Goal: Navigation & Orientation: Find specific page/section

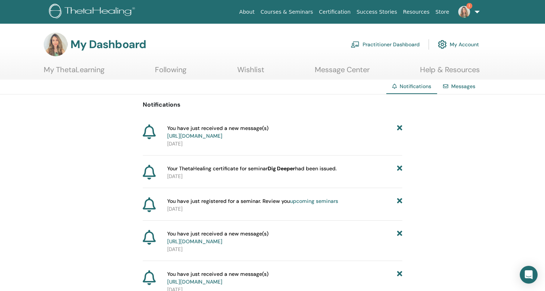
click at [258, 132] on span "You have just received a new message(s) https://member.thetahealing.com/message…" at bounding box center [217, 132] width 101 height 16
click at [222, 137] on link "[URL][DOMAIN_NAME]" at bounding box center [194, 136] width 55 height 7
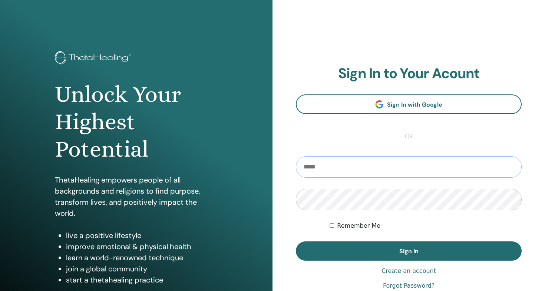
type input "**********"
click at [408, 251] on button "Sign In" at bounding box center [409, 251] width 226 height 19
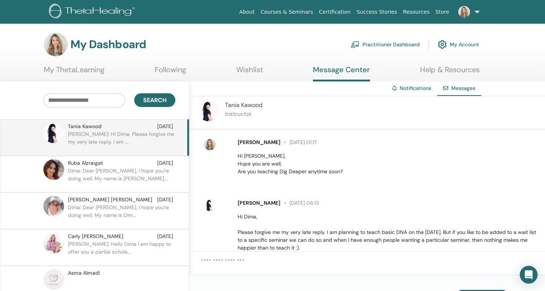
click at [129, 172] on p "Dima: Dear Ruba, I hope you're doing well. My name is Dima,..." at bounding box center [121, 178] width 107 height 22
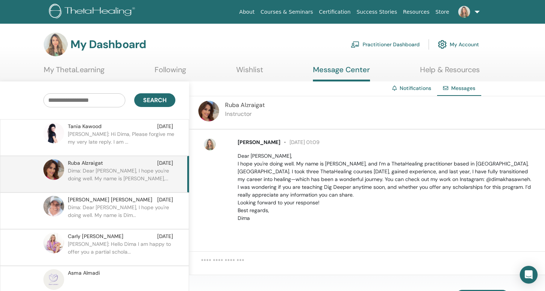
click at [130, 200] on div "JOANNA JOUBRAN Feb 18" at bounding box center [120, 200] width 105 height 8
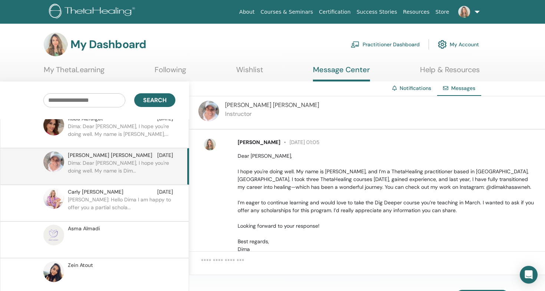
scroll to position [45, 0]
click at [117, 197] on p "Carly: Hello Dima I am happy to offer you a partial schola..." at bounding box center [121, 206] width 107 height 22
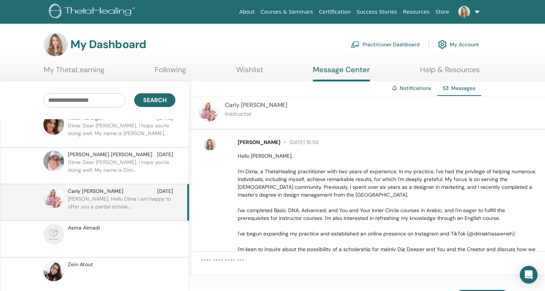
click at [104, 239] on p at bounding box center [121, 243] width 107 height 22
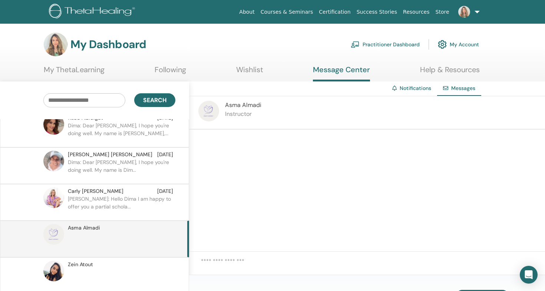
click at [220, 110] on div "Asma Almadi Instructor" at bounding box center [367, 112] width 356 height 33
click at [217, 110] on img at bounding box center [208, 111] width 21 height 21
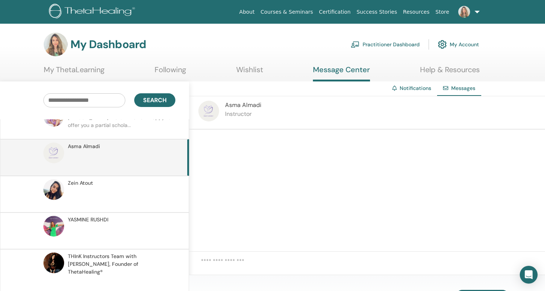
scroll to position [126, 0]
click at [113, 193] on p at bounding box center [121, 198] width 107 height 22
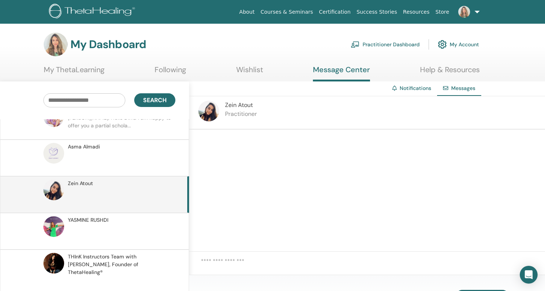
click at [105, 226] on p at bounding box center [121, 235] width 107 height 22
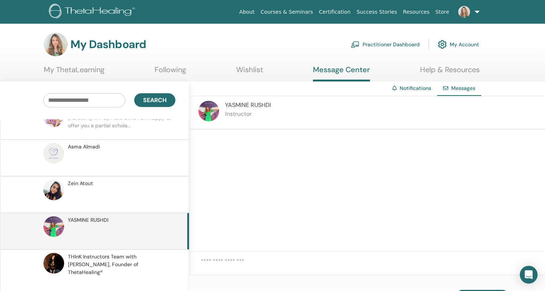
click at [101, 262] on span "THInK Instructors Team with Vianna Stibal, Founder of ThetaHealing®" at bounding box center [120, 264] width 105 height 23
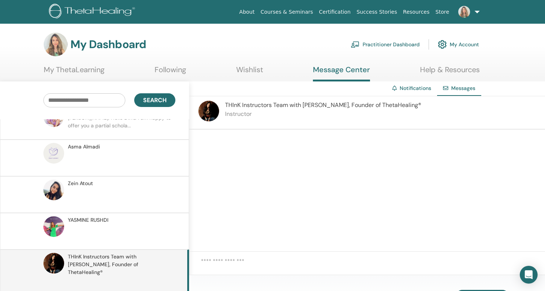
click at [398, 44] on link "Practitioner Dashboard" at bounding box center [385, 44] width 69 height 16
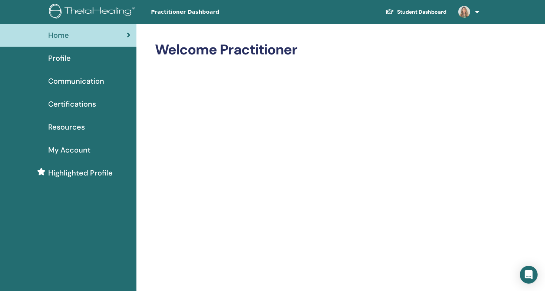
click at [54, 59] on span "Profile" at bounding box center [59, 58] width 23 height 11
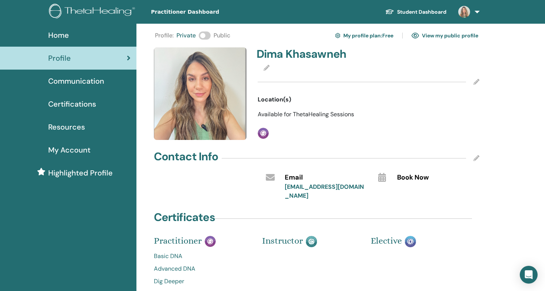
click at [89, 83] on span "Communication" at bounding box center [76, 81] width 56 height 11
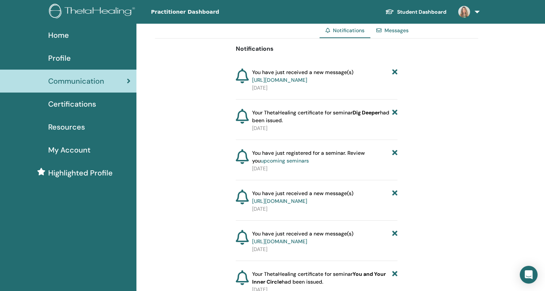
click at [74, 57] on div "Profile" at bounding box center [68, 58] width 124 height 11
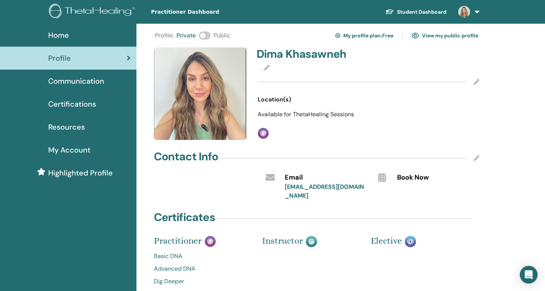
click at [211, 34] on div "Profile : Private Public My profile plan : Free View my public profile" at bounding box center [316, 36] width 323 height 12
click at [204, 37] on span at bounding box center [205, 35] width 12 height 8
click at [438, 36] on link "View my public profile" at bounding box center [444, 36] width 67 height 12
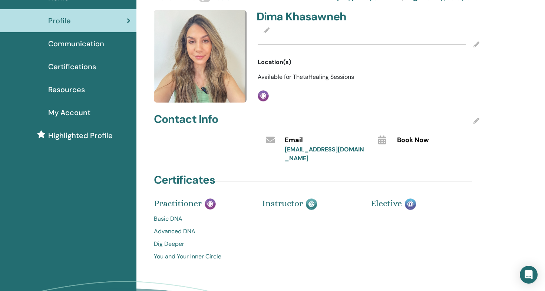
scroll to position [40, 0]
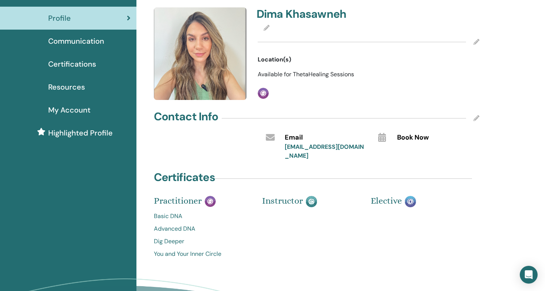
click at [72, 67] on span "Certifications" at bounding box center [72, 64] width 48 height 11
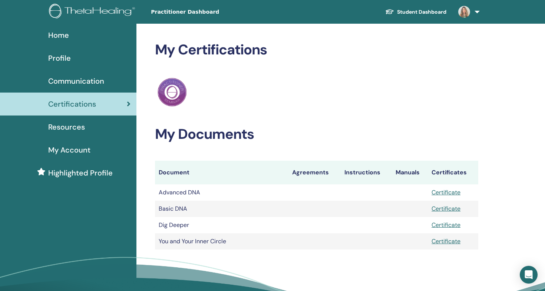
click at [70, 131] on span "Resources" at bounding box center [66, 127] width 37 height 11
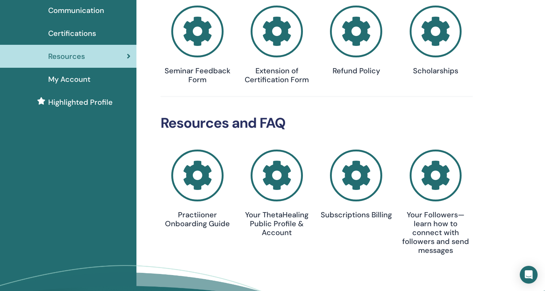
scroll to position [70, 0]
click at [429, 23] on icon at bounding box center [435, 32] width 52 height 52
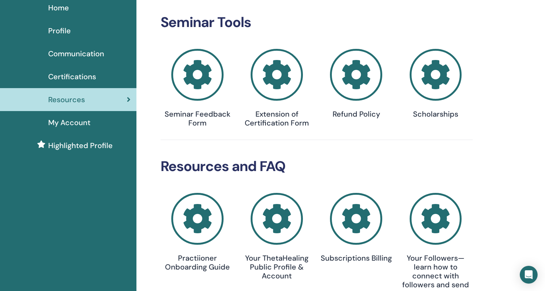
scroll to position [16, 0]
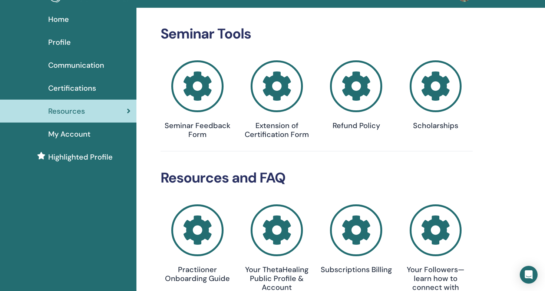
click at [69, 134] on span "My Account" at bounding box center [69, 134] width 42 height 11
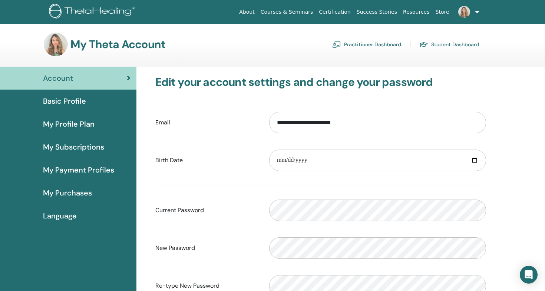
click at [59, 46] on img at bounding box center [56, 45] width 24 height 24
click at [463, 14] on img at bounding box center [464, 12] width 12 height 12
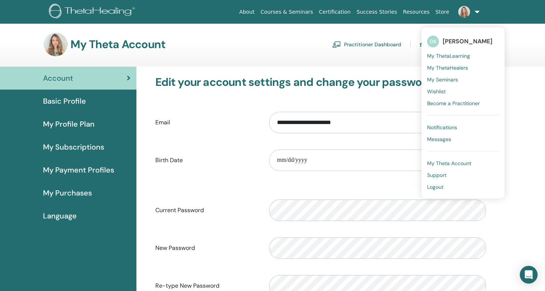
click at [463, 14] on img at bounding box center [464, 12] width 12 height 12
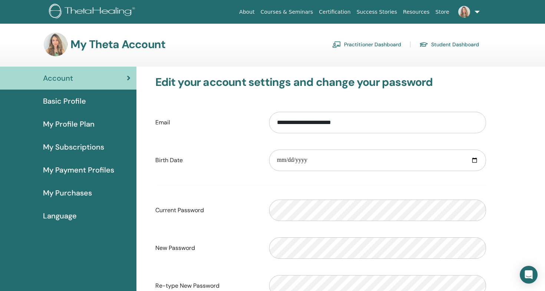
click at [55, 103] on span "Basic Profile" at bounding box center [64, 101] width 43 height 11
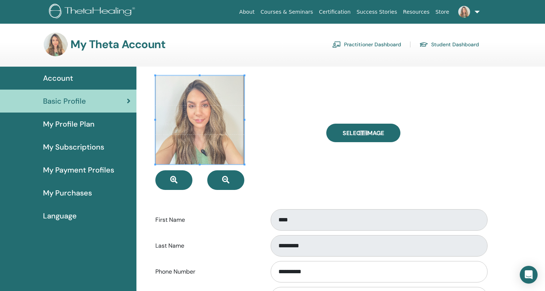
click at [61, 73] on span "Account" at bounding box center [58, 78] width 30 height 11
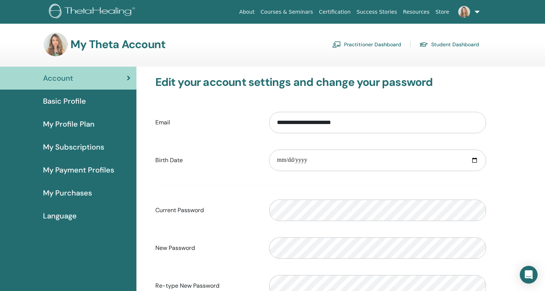
click at [296, 11] on link "Courses & Seminars" at bounding box center [287, 12] width 59 height 14
